Goal: Task Accomplishment & Management: Complete application form

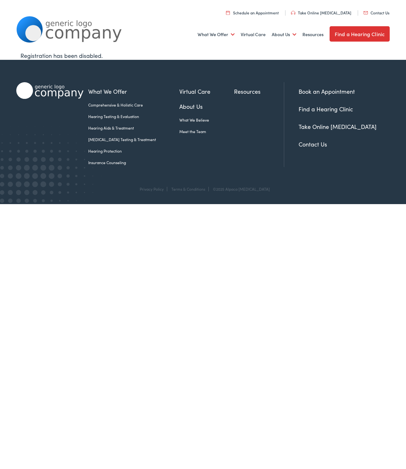
click at [185, 204] on html "Home - Alpaca [MEDICAL_DATA] Skip to Main Content Menu Close Schedule an Appoin…" at bounding box center [203, 102] width 406 height 204
click at [170, 204] on html "Home - Alpaca [MEDICAL_DATA] Skip to Main Content Menu Close Schedule an Appoin…" at bounding box center [203, 102] width 406 height 204
